Goal: Task Accomplishment & Management: Complete application form

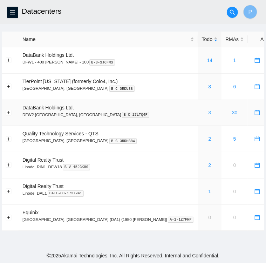
click at [208, 113] on link "3" at bounding box center [209, 113] width 3 height 6
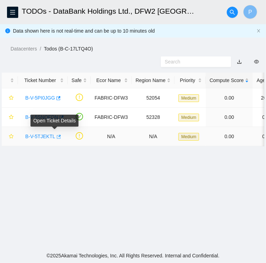
click at [57, 136] on icon "button" at bounding box center [59, 137] width 4 height 4
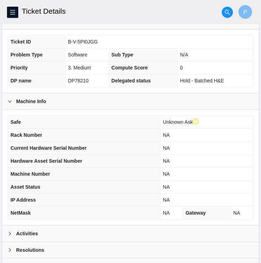
scroll to position [196, 0]
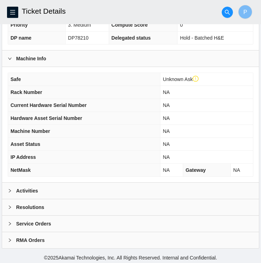
click at [40, 189] on div "Activities" at bounding box center [130, 191] width 256 height 16
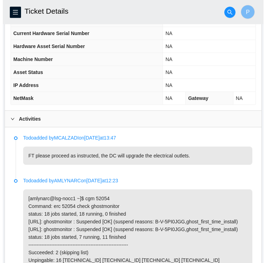
scroll to position [0, 0]
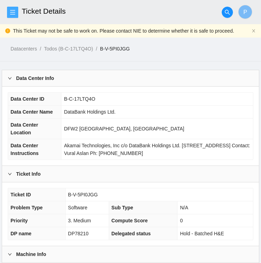
click at [14, 8] on button "button" at bounding box center [12, 12] width 11 height 11
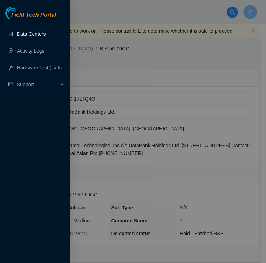
click at [29, 31] on link "Data Centers" at bounding box center [31, 34] width 29 height 6
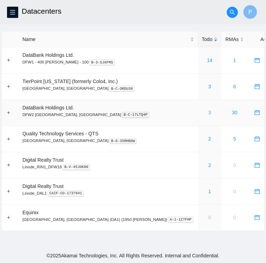
click at [208, 114] on link "3" at bounding box center [209, 113] width 3 height 6
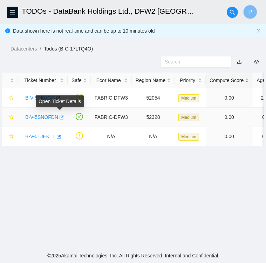
click at [60, 117] on icon "button" at bounding box center [61, 117] width 5 height 5
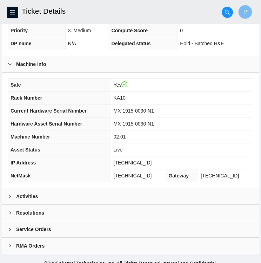
scroll to position [182, 0]
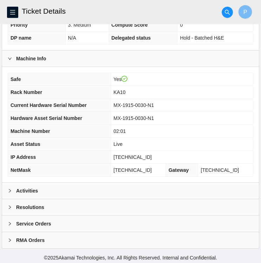
click at [10, 189] on icon "right" at bounding box center [10, 191] width 2 height 4
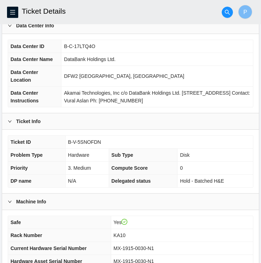
scroll to position [0, 0]
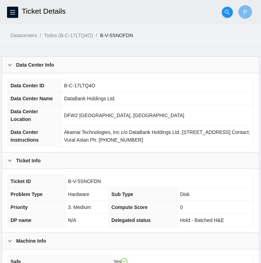
click at [189, 201] on td "0" at bounding box center [214, 207] width 75 height 13
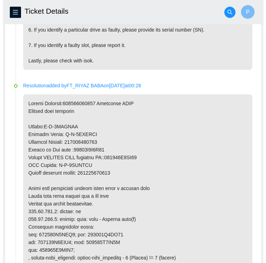
scroll to position [538, 0]
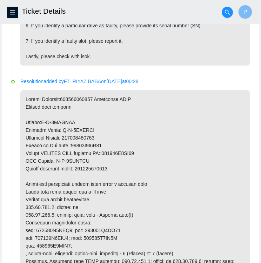
click at [90, 135] on p at bounding box center [134, 203] width 229 height 226
copy p "463470041014"
click at [86, 135] on p at bounding box center [134, 203] width 229 height 226
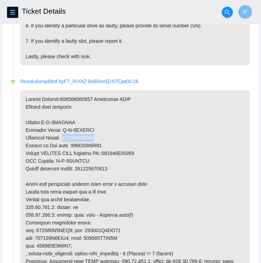
click at [86, 135] on p at bounding box center [134, 203] width 229 height 226
click at [106, 143] on p at bounding box center [134, 203] width 229 height 226
click at [90, 137] on p at bounding box center [134, 203] width 229 height 226
copy p "463470041014"
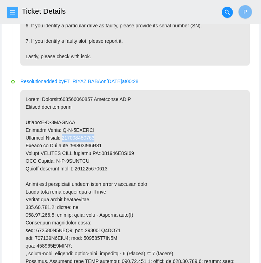
click at [15, 11] on icon "menu" at bounding box center [13, 12] width 6 height 6
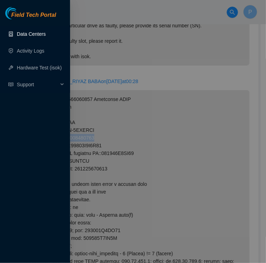
click at [32, 36] on link "Data Centers" at bounding box center [31, 34] width 29 height 6
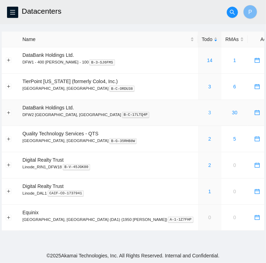
click at [208, 114] on link "3" at bounding box center [209, 113] width 3 height 6
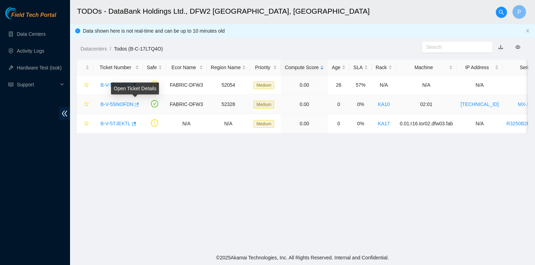
click at [136, 104] on icon "button" at bounding box center [137, 104] width 4 height 4
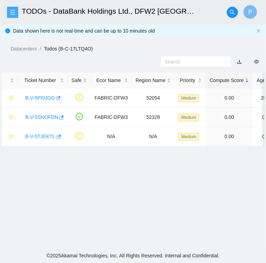
click at [14, 12] on icon "menu" at bounding box center [13, 12] width 6 height 6
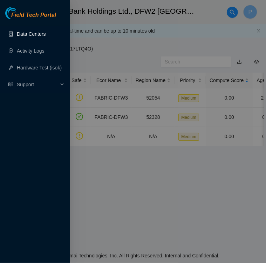
click at [26, 33] on link "Data Centers" at bounding box center [31, 34] width 29 height 6
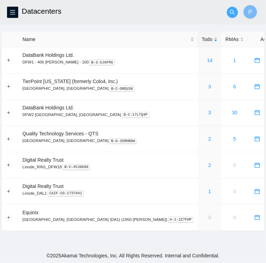
click at [233, 11] on icon "search" at bounding box center [233, 12] width 6 height 6
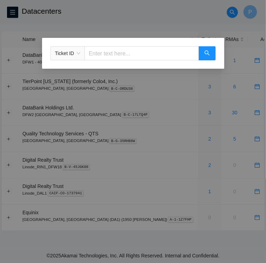
click at [93, 57] on input "text" at bounding box center [141, 53] width 114 height 14
paste input "463470041014"
type input "463470041014"
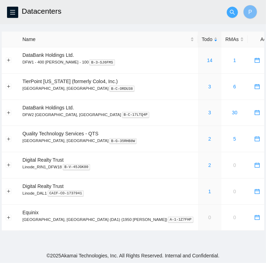
click at [231, 16] on button "button" at bounding box center [232, 12] width 11 height 11
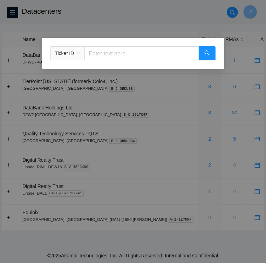
click at [164, 28] on div "Ticket ID" at bounding box center [133, 131] width 266 height 263
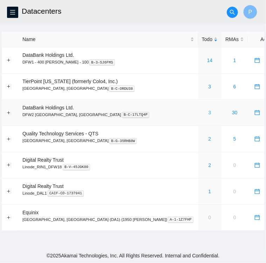
click at [208, 114] on link "3" at bounding box center [209, 113] width 3 height 6
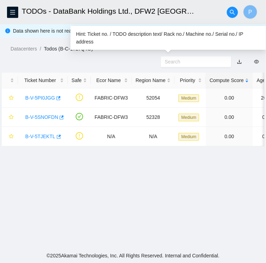
click at [190, 62] on input "text" at bounding box center [193, 62] width 57 height 8
paste input "463470041014"
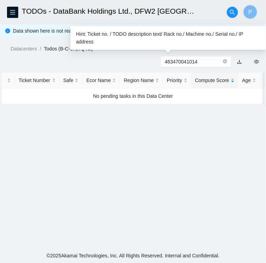
type input "463470041014"
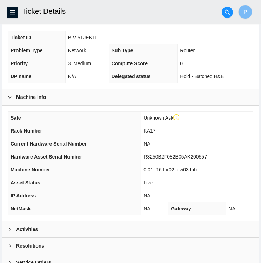
scroll to position [196, 0]
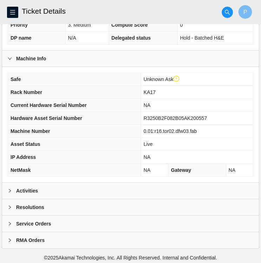
click at [10, 190] on icon "right" at bounding box center [10, 191] width 4 height 4
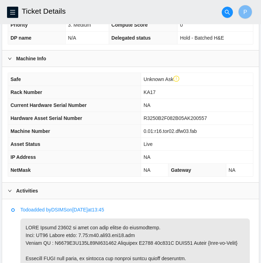
click at [8, 189] on icon "right" at bounding box center [10, 191] width 4 height 4
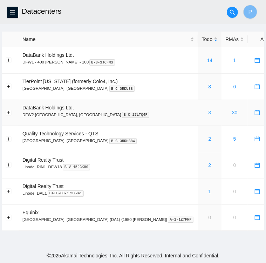
click at [208, 113] on link "3" at bounding box center [209, 113] width 3 height 6
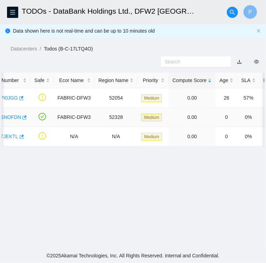
scroll to position [0, 31]
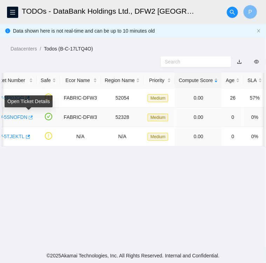
click at [30, 117] on icon "button" at bounding box center [30, 117] width 5 height 5
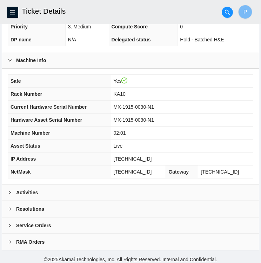
scroll to position [182, 0]
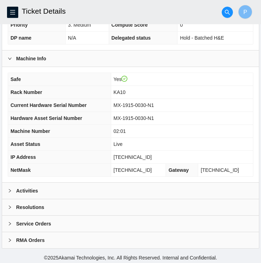
click at [11, 189] on icon "right" at bounding box center [10, 191] width 4 height 4
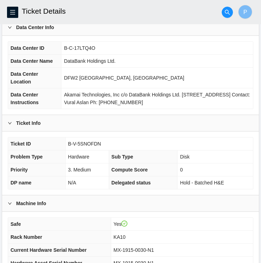
scroll to position [35, 0]
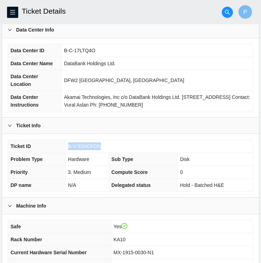
drag, startPoint x: 100, startPoint y: 146, endPoint x: 68, endPoint y: 144, distance: 32.0
click at [68, 144] on span "B-V-5SNOFDN" at bounding box center [84, 146] width 33 height 6
copy span "B-V-5SNOFDN"
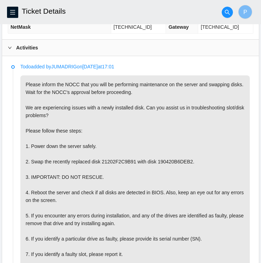
scroll to position [326, 0]
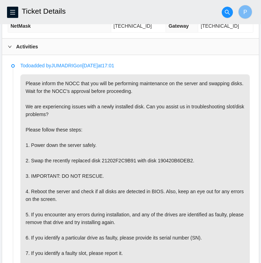
click at [109, 161] on p "Please inform the NOCC that you will be performing maintenance on the server an…" at bounding box center [134, 175] width 229 height 203
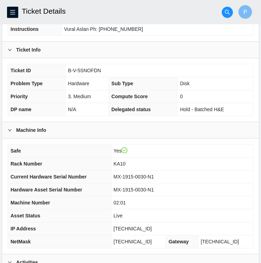
scroll to position [78, 0]
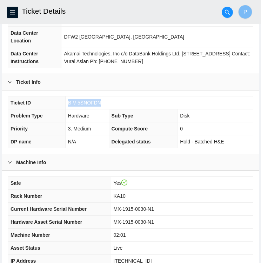
drag, startPoint x: 100, startPoint y: 101, endPoint x: 68, endPoint y: 101, distance: 31.9
click at [68, 101] on td "B-V-5SNOFDN" at bounding box center [158, 102] width 187 height 13
copy span "B-V-5SNOFDN"
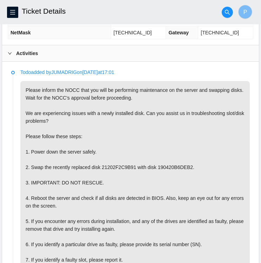
scroll to position [321, 0]
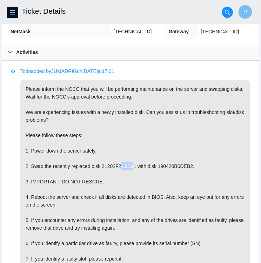
drag, startPoint x: 130, startPoint y: 163, endPoint x: 117, endPoint y: 162, distance: 13.4
click at [117, 162] on p "Please inform the NOCC that you will be performing maintenance on the server an…" at bounding box center [134, 181] width 229 height 203
drag, startPoint x: 117, startPoint y: 162, endPoint x: 131, endPoint y: 163, distance: 14.4
click at [131, 163] on p "Please inform the NOCC that you will be performing maintenance on the server an…" at bounding box center [134, 181] width 229 height 203
drag, startPoint x: 131, startPoint y: 163, endPoint x: 100, endPoint y: 164, distance: 31.2
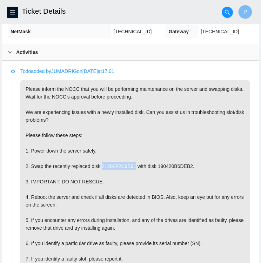
click at [100, 164] on p "Please inform the NOCC that you will be performing maintenance on the server an…" at bounding box center [134, 181] width 229 height 203
copy p "21202F2C9B91"
click at [187, 165] on p "Please inform the NOCC that you will be performing maintenance on the server an…" at bounding box center [134, 181] width 229 height 203
drag, startPoint x: 185, startPoint y: 164, endPoint x: 154, endPoint y: 164, distance: 31.2
click at [154, 164] on p "Please inform the NOCC that you will be performing maintenance on the server an…" at bounding box center [134, 181] width 229 height 203
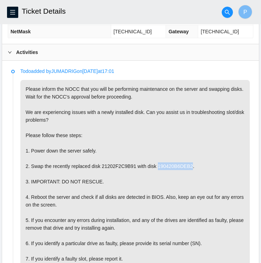
copy p "190420B6DEB2"
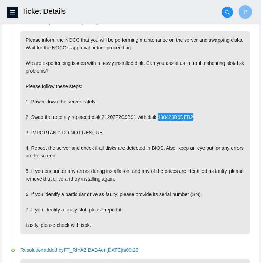
scroll to position [372, 0]
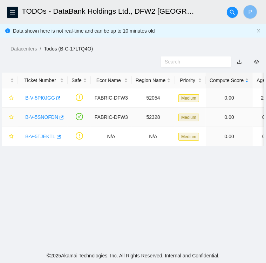
click at [36, 115] on link "B-V-5SNOFDN" at bounding box center [41, 117] width 33 height 6
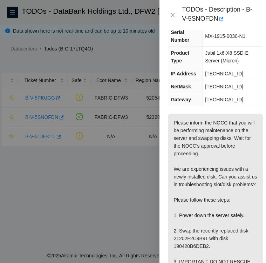
scroll to position [75, 0]
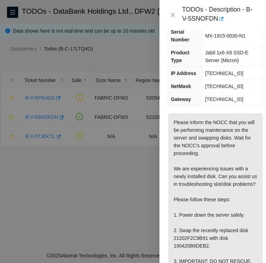
click at [189, 157] on p "Please inform the NOCC that you will be performing maintenance on the server an…" at bounding box center [215, 264] width 95 height 303
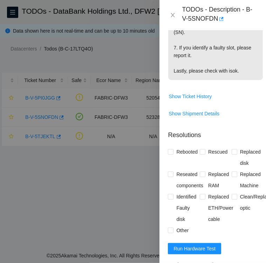
scroll to position [413, 0]
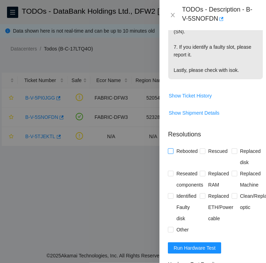
click at [171, 153] on input "Rebooted" at bounding box center [170, 150] width 5 height 5
checkbox input "true"
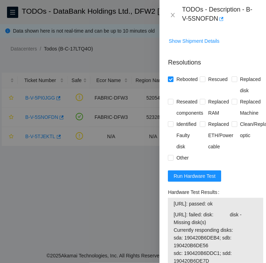
scroll to position [485, 0]
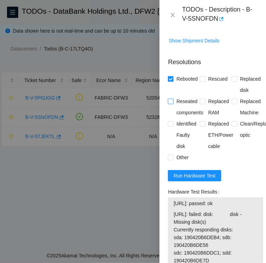
click at [171, 103] on input "Reseated components" at bounding box center [170, 100] width 5 height 5
checkbox input "true"
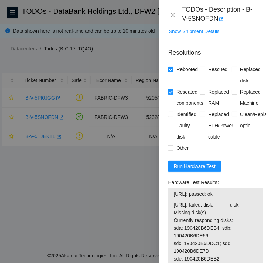
scroll to position [495, 0]
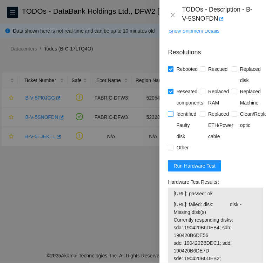
click at [170, 116] on input "Identified Faulty disk" at bounding box center [170, 113] width 5 height 5
checkbox input "true"
click at [172, 150] on input "Other" at bounding box center [170, 147] width 5 height 5
checkbox input "true"
click at [186, 170] on span "Run Hardware Test" at bounding box center [194, 166] width 42 height 8
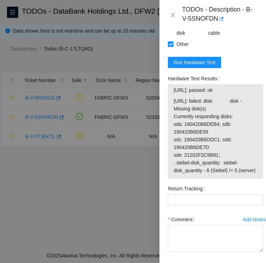
scroll to position [600, 0]
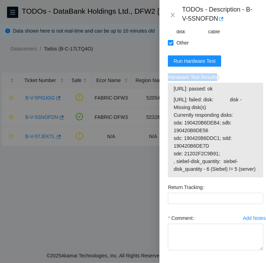
drag, startPoint x: 168, startPoint y: 91, endPoint x: 220, endPoint y: 94, distance: 52.3
click at [220, 83] on div "Hardware Test Results" at bounding box center [215, 76] width 95 height 11
copy label "Hardware Test Results"
drag, startPoint x: 174, startPoint y: 103, endPoint x: 261, endPoint y: 144, distance: 96.9
click at [261, 144] on div "Problem Type Hardware Sub Type Disk Rack Number KA10 Machine Number 02:01 Seria…" at bounding box center [215, 146] width 112 height 233
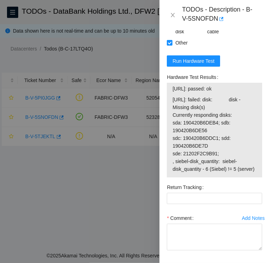
scroll to position [0, 0]
copy tbody
click at [249, 173] on span "184.25.238.7: failed: disk: disk - Missing disk(s) Currently responding disks: …" at bounding box center [214, 134] width 84 height 77
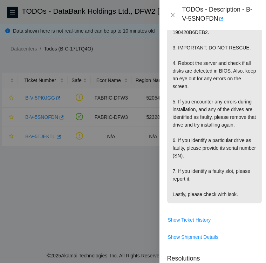
scroll to position [290, 1]
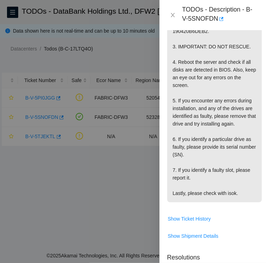
click at [227, 190] on p "Please inform the NOCC that you will be performing maintenance on the server an…" at bounding box center [214, 50] width 95 height 303
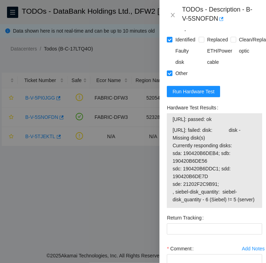
scroll to position [569, 1]
click at [179, 95] on span "Run Hardware Test" at bounding box center [193, 92] width 42 height 8
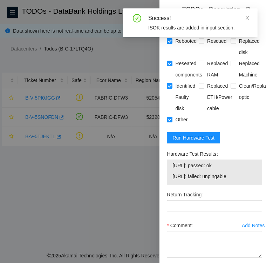
scroll to position [521, 1]
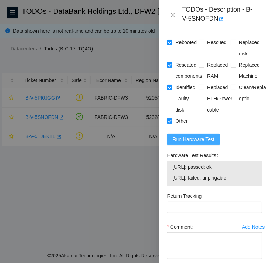
click at [188, 143] on span "Run Hardware Test" at bounding box center [193, 139] width 42 height 8
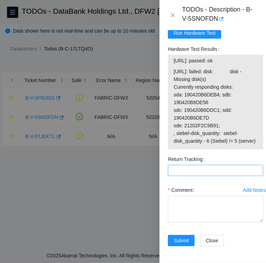
scroll to position [660, 0]
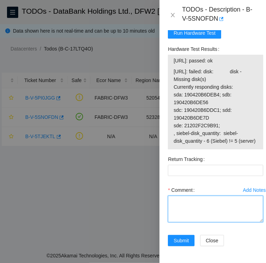
click at [179, 196] on textarea "Comment" at bounding box center [215, 209] width 95 height 27
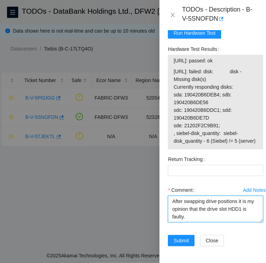
scroll to position [659, 0]
click at [194, 208] on textarea "After swapping drive positions it is my opinion that the drive slot HDD1 is fau…" at bounding box center [215, 209] width 95 height 27
click at [171, 196] on textarea "After swapping drive positions it is my opinion that the drive slot HDD1 is fau…" at bounding box center [215, 209] width 95 height 27
click at [237, 208] on textarea "followed TODO and after swapping drive positions it is my opinion that the driv…" at bounding box center [215, 209] width 95 height 27
type textarea "followed TODO and after swapping drive positions it is my opinion that the driv…"
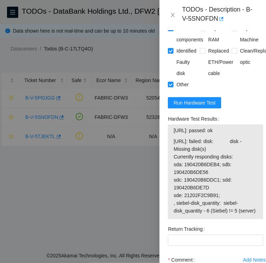
scroll to position [660, 0]
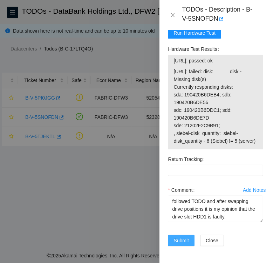
click at [177, 237] on span "Submit" at bounding box center [180, 241] width 15 height 8
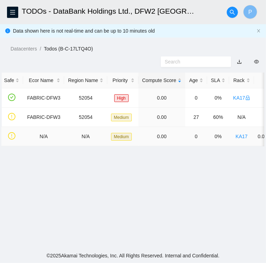
scroll to position [0, 0]
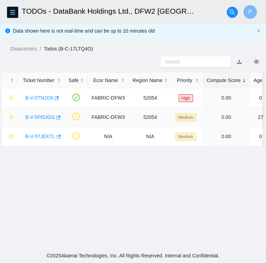
click at [40, 118] on link "B-V-5PI0JGG" at bounding box center [40, 117] width 30 height 6
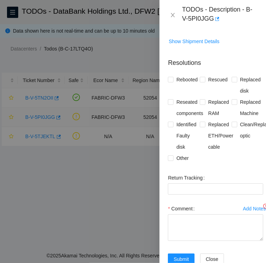
scroll to position [210, 0]
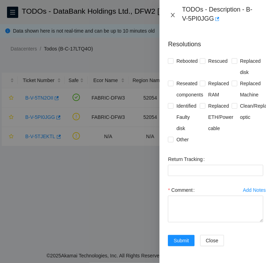
click at [173, 15] on icon "close" at bounding box center [173, 15] width 6 height 6
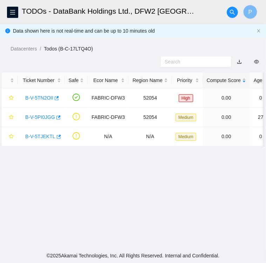
scroll to position [181, 0]
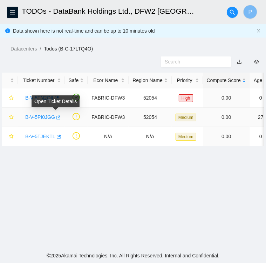
click at [56, 117] on icon "button" at bounding box center [58, 117] width 4 height 4
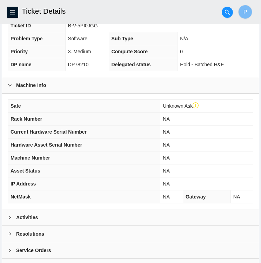
scroll to position [196, 0]
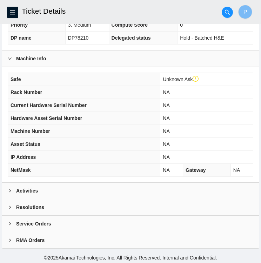
click at [11, 189] on icon "right" at bounding box center [10, 191] width 4 height 4
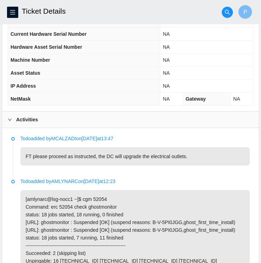
scroll to position [266, 0]
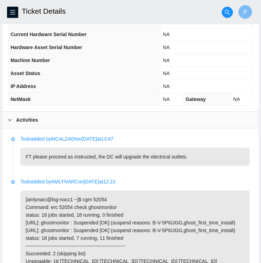
click at [128, 182] on p "Todo added by [PERSON_NAME] on [DATE] 12:23" at bounding box center [134, 182] width 229 height 8
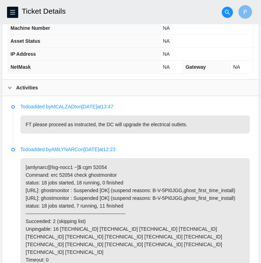
scroll to position [300, 0]
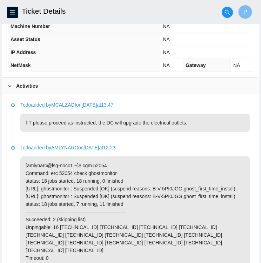
click at [155, 169] on p "[amlynarc@lsg-nocc1 ~]$ cgm 52054 Command: erc 52054 check ghostmonitor status:…" at bounding box center [134, 230] width 229 height 149
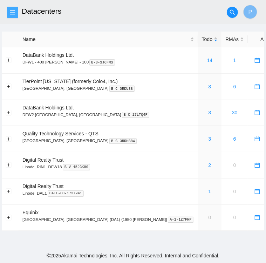
click at [16, 16] on button "button" at bounding box center [12, 12] width 11 height 11
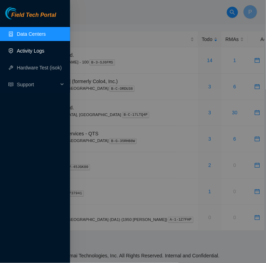
click at [34, 52] on link "Activity Logs" at bounding box center [31, 51] width 28 height 6
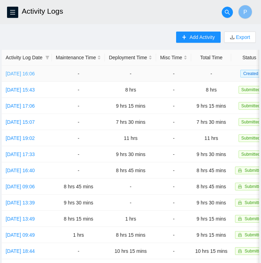
click at [28, 72] on link "[DATE] 16:06" at bounding box center [20, 74] width 29 height 6
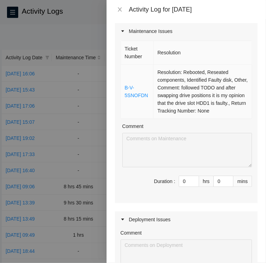
scroll to position [65, 0]
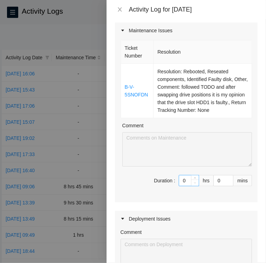
click at [191, 179] on span "Decrease Value" at bounding box center [195, 182] width 8 height 6
type input "1"
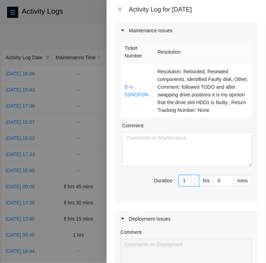
click at [194, 178] on icon "up" at bounding box center [195, 179] width 2 height 2
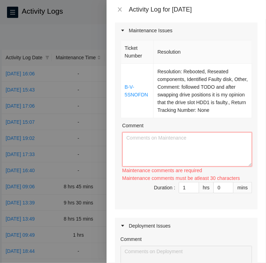
click at [160, 148] on textarea "Comment" at bounding box center [187, 149] width 130 height 34
click at [221, 136] on textarea "Comment" at bounding box center [187, 149] width 130 height 34
paste textarea "Ticket B-V-5SNOFDN • Verified ticket was safe to work on via Webex chat with NO…"
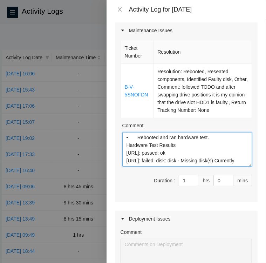
scroll to position [70, 0]
click at [219, 151] on textarea "Ticket B-V-5SNOFDN • Verified ticket was safe to work on via Webex chat with NO…" at bounding box center [187, 149] width 130 height 34
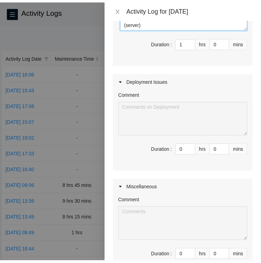
scroll to position [284, 0]
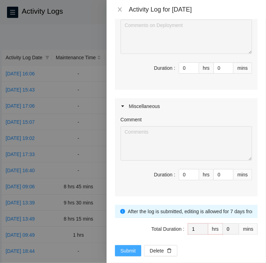
type textarea "Ticket B-V-5SNOFDN • Verified ticket was safe to work on via Webex chat with NO…"
click at [123, 247] on span "Submit" at bounding box center [128, 251] width 15 height 8
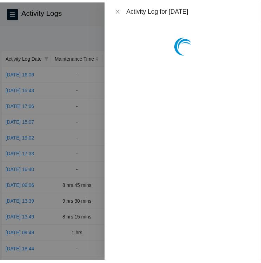
scroll to position [0, 0]
